Goal: Transaction & Acquisition: Book appointment/travel/reservation

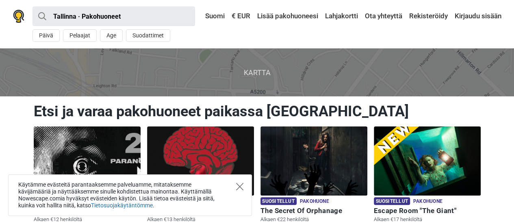
click at [240, 188] on icon "Close" at bounding box center [239, 186] width 7 height 7
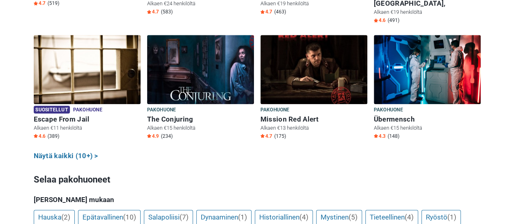
scroll to position [487, 0]
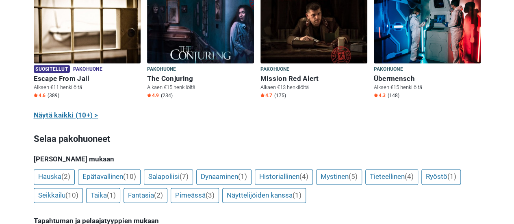
click at [66, 110] on link "Näytä kaikki (10+) >" at bounding box center [66, 115] width 65 height 11
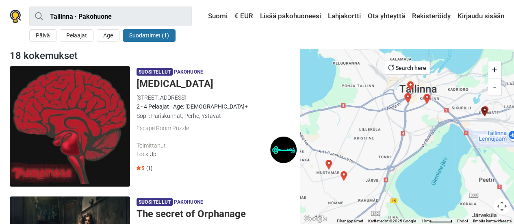
scroll to position [41, 0]
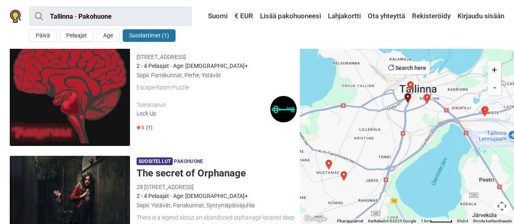
click at [409, 84] on img "Mission Red Alert" at bounding box center [410, 86] width 10 height 10
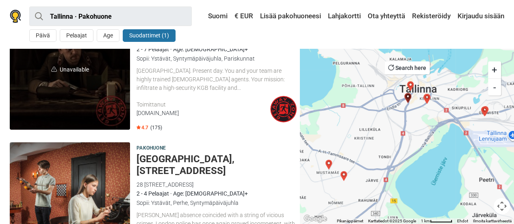
scroll to position [1473, 0]
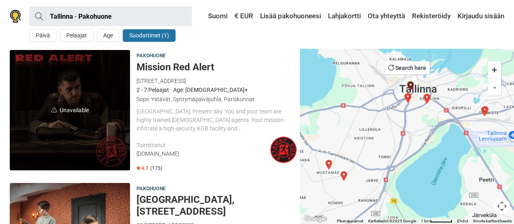
click at [426, 97] on img "Voice from darkness" at bounding box center [427, 99] width 10 height 10
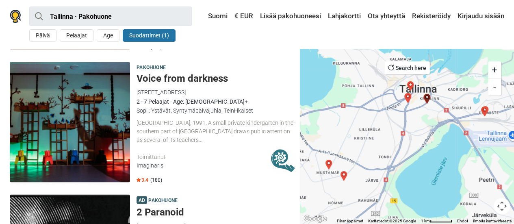
click at [407, 96] on img "Baker street, 221 B" at bounding box center [408, 98] width 10 height 10
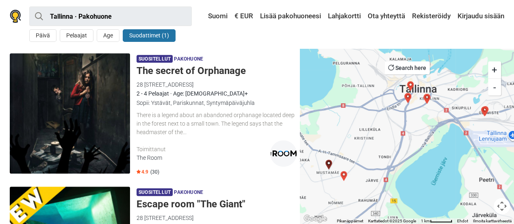
scroll to position [0, 0]
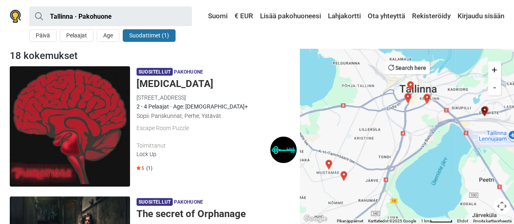
click at [409, 84] on img "Mission Red Alert" at bounding box center [410, 86] width 10 height 10
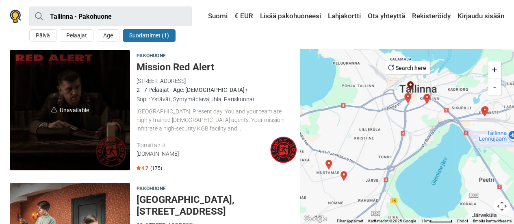
click at [164, 130] on div "Estonia. Present day. You and your team are highly trained Western agents. Your…" at bounding box center [216, 119] width 160 height 25
